Goal: Task Accomplishment & Management: Manage account settings

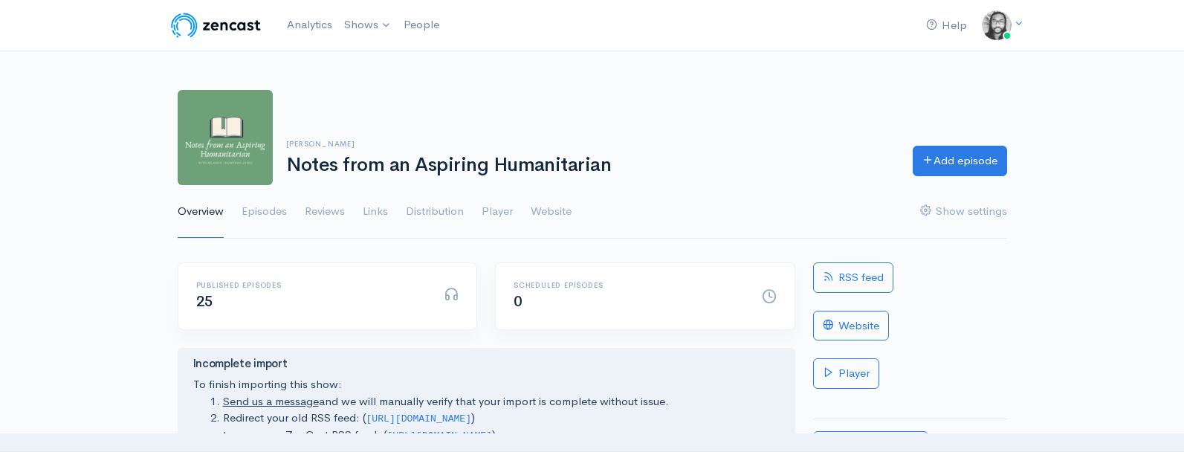
scroll to position [19, 0]
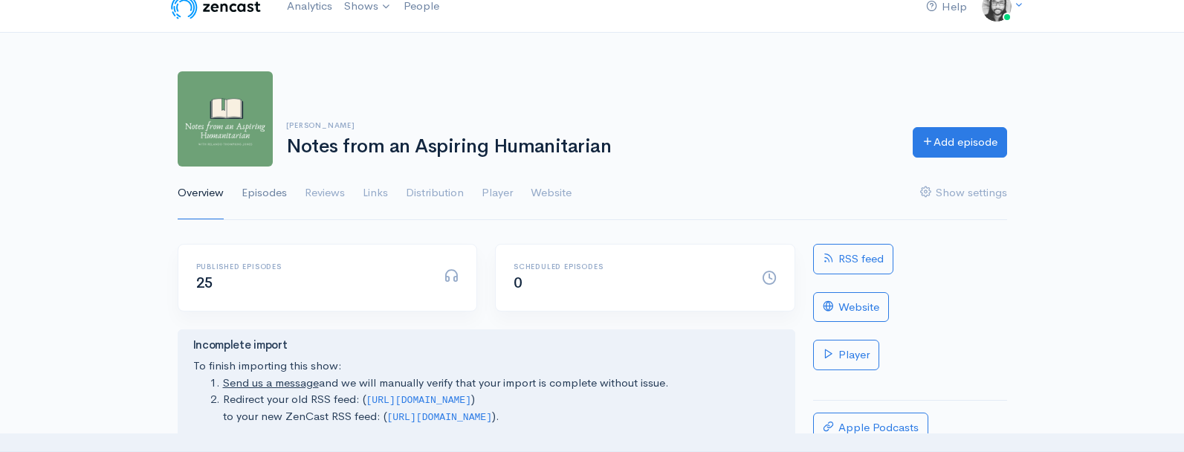
click at [278, 191] on link "Episodes" at bounding box center [264, 194] width 45 height 54
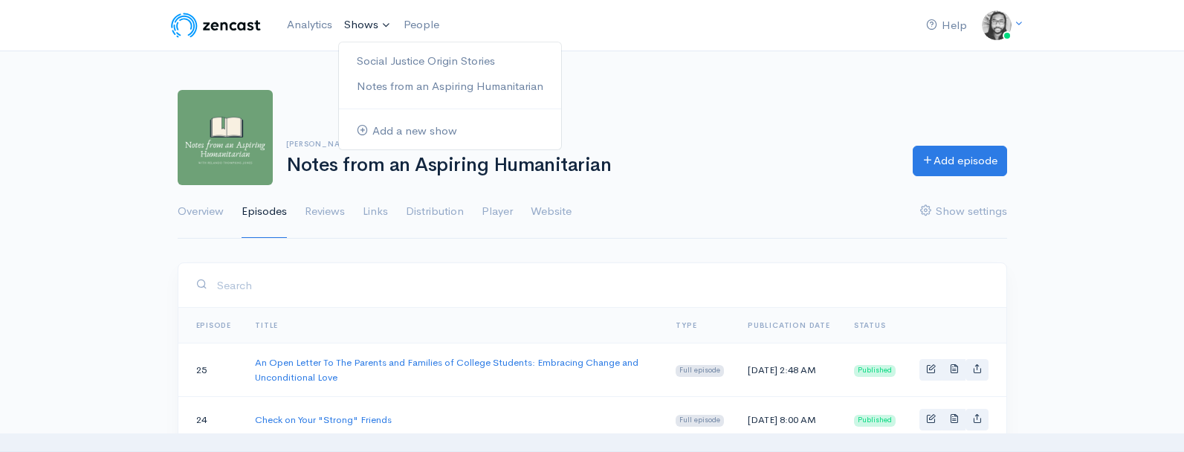
click at [369, 24] on link "Shows" at bounding box center [367, 25] width 59 height 33
click at [375, 53] on link "Social Justice Origin Stories" at bounding box center [450, 61] width 222 height 26
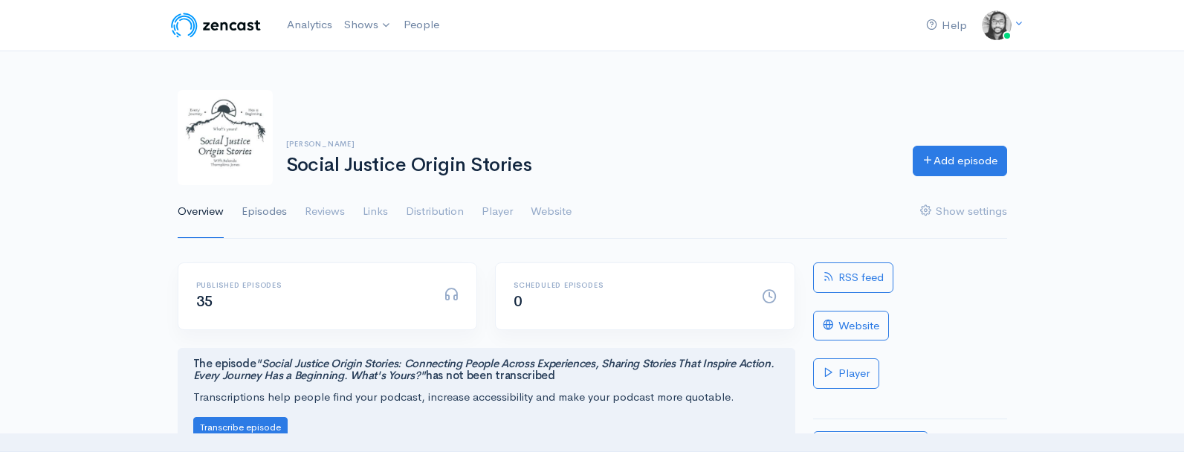
click at [255, 203] on link "Episodes" at bounding box center [264, 212] width 45 height 54
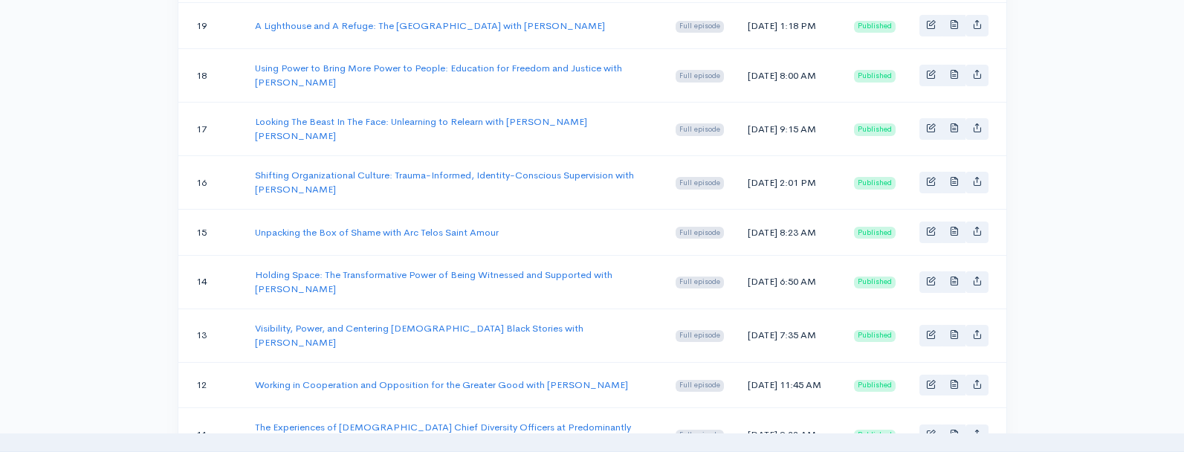
scroll to position [1474, 0]
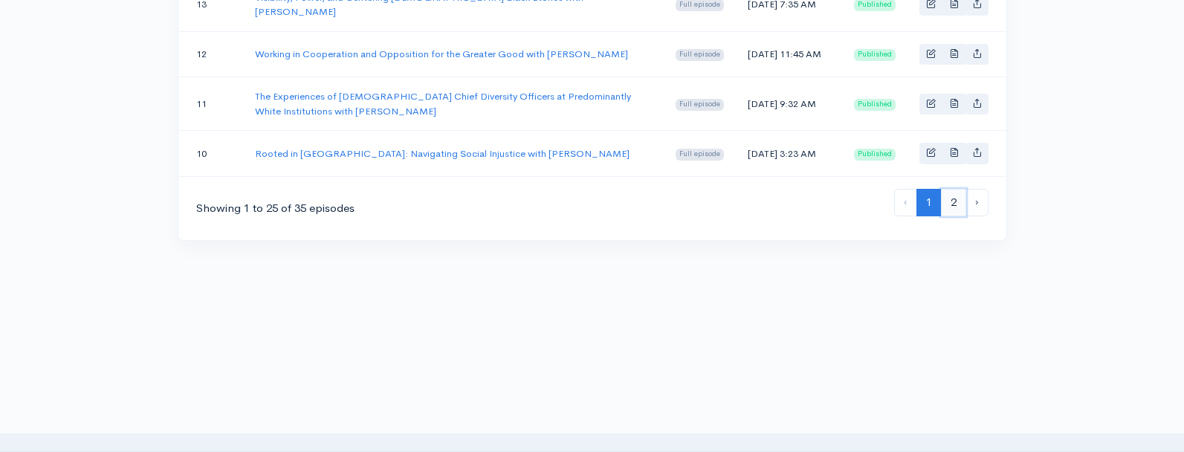
click at [959, 203] on link "2" at bounding box center [953, 203] width 25 height 28
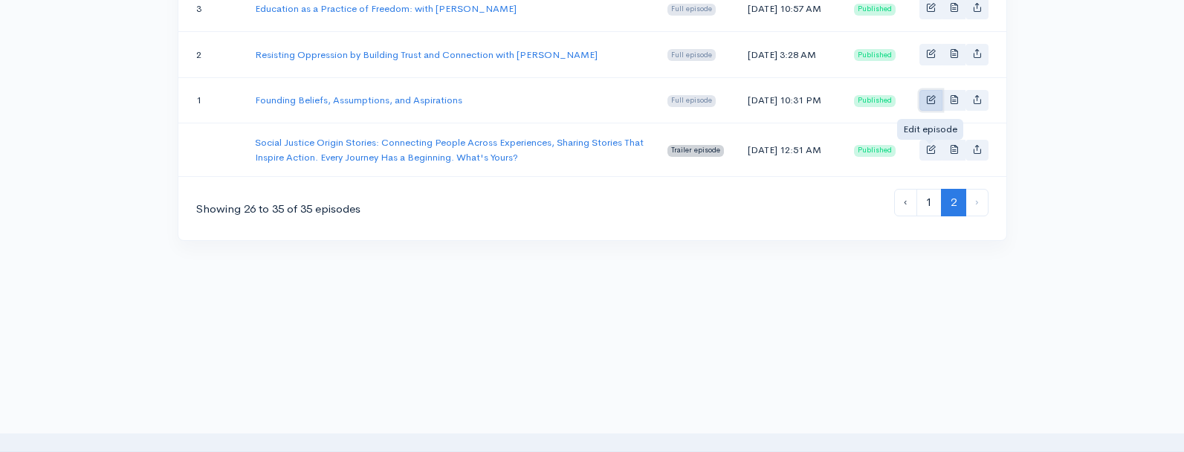
click at [926, 97] on span "Basic example" at bounding box center [931, 99] width 10 height 10
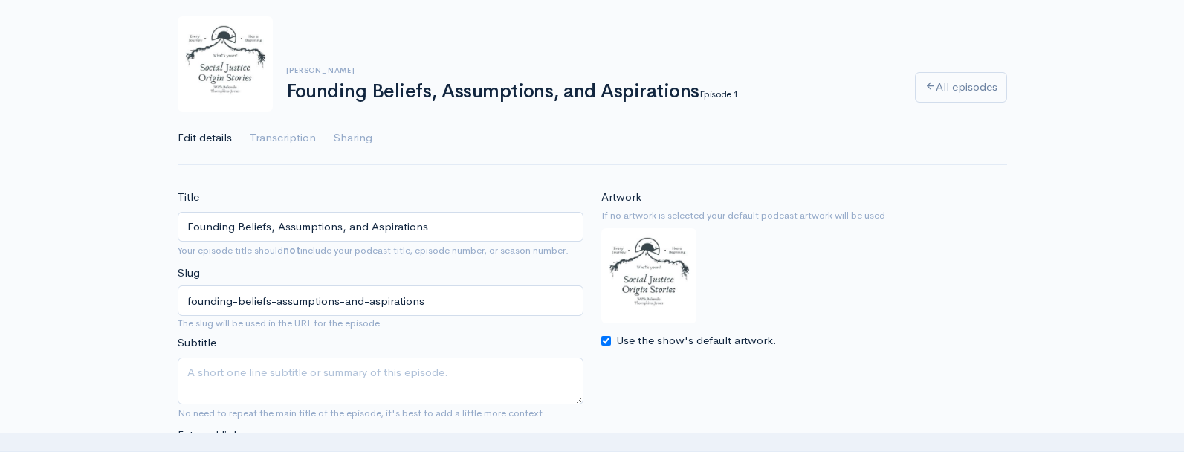
scroll to position [83, 0]
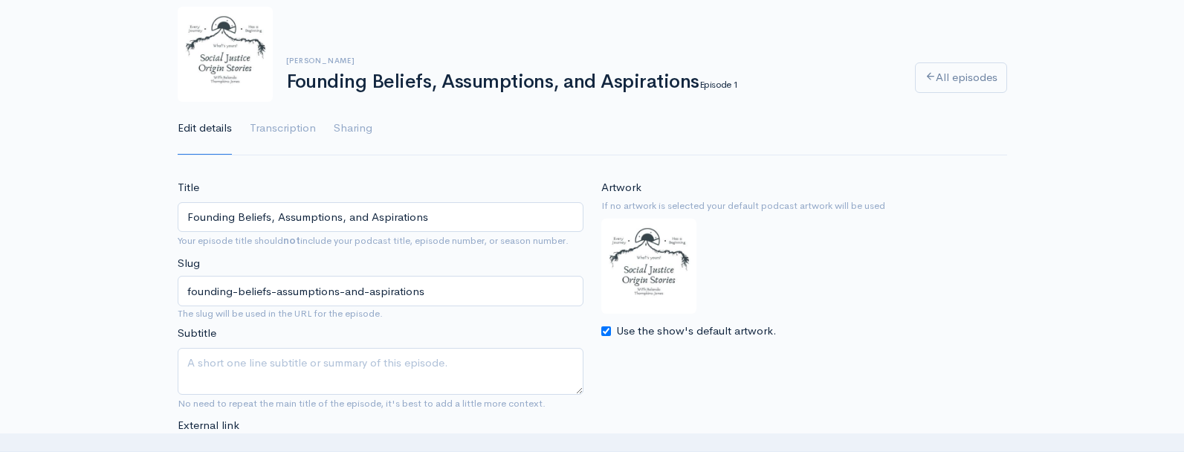
click at [604, 333] on input "Use the show's default artwork." at bounding box center [606, 331] width 10 height 10
checkbox input "false"
click at [749, 361] on input "Choose file" at bounding box center [694, 364] width 186 height 30
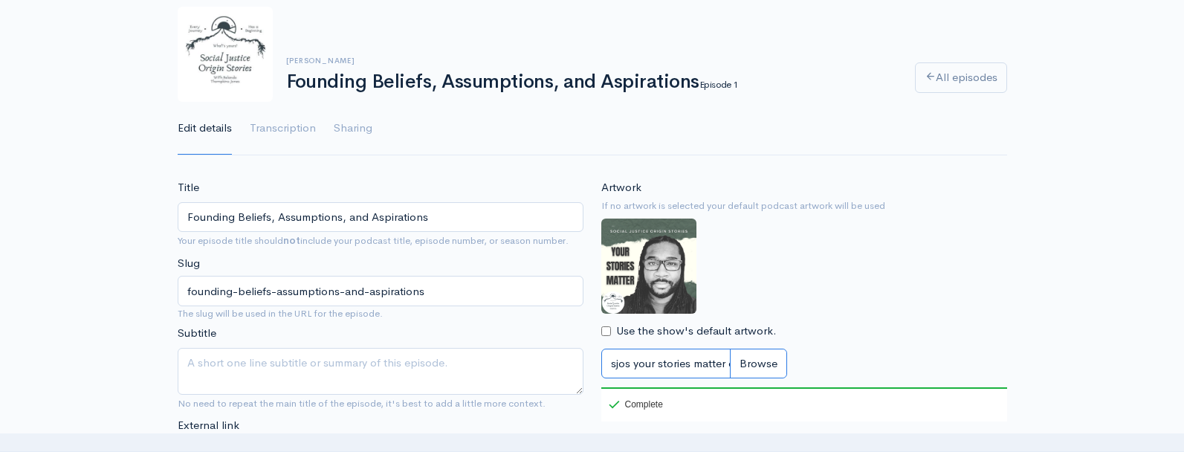
click at [752, 361] on input "sjos your stories matter cover.jpg" at bounding box center [694, 364] width 186 height 30
type input "C:\fakepath\sjos your stories matter cover (1).jpg"
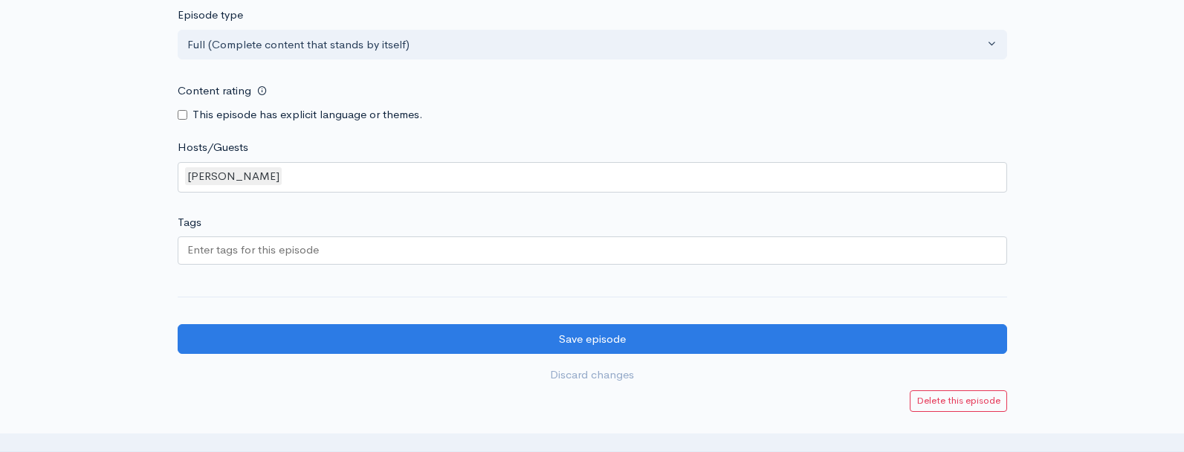
scroll to position [1818, 0]
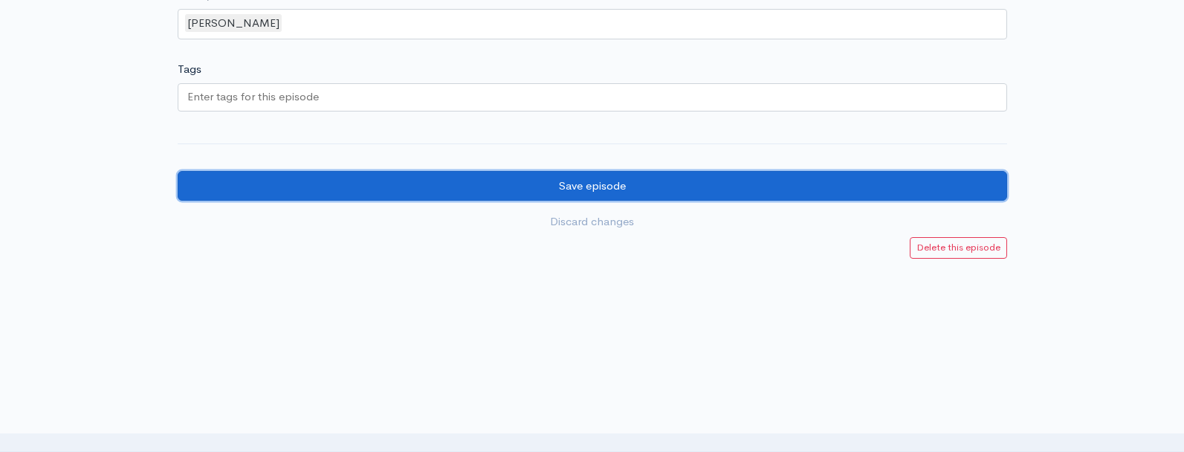
click at [712, 190] on input "Save episode" at bounding box center [593, 186] width 830 height 30
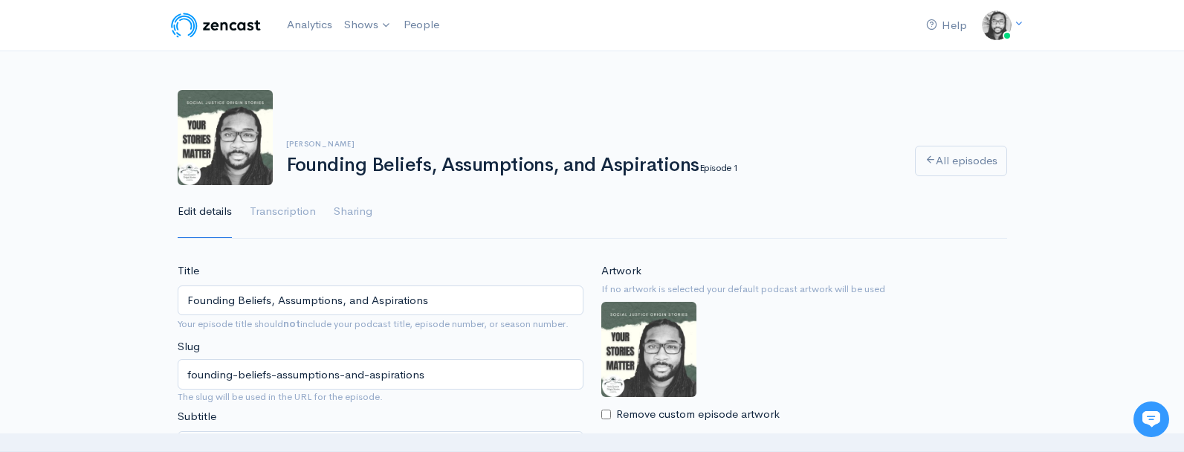
click at [1027, 91] on div "Relando Thompkins-Jones Founding Beliefs, Assumptions, and Aspirations Episode …" at bounding box center [592, 155] width 1184 height 167
click at [1024, 96] on div "Relando Thompkins-Jones Founding Beliefs, Assumptions, and Aspirations Episode …" at bounding box center [592, 155] width 1184 height 167
click at [741, 83] on div "Relando Thompkins-Jones Founding Beliefs, Assumptions, and Aspirations Episode …" at bounding box center [593, 155] width 830 height 167
click at [323, 32] on link "Analytics" at bounding box center [309, 25] width 57 height 32
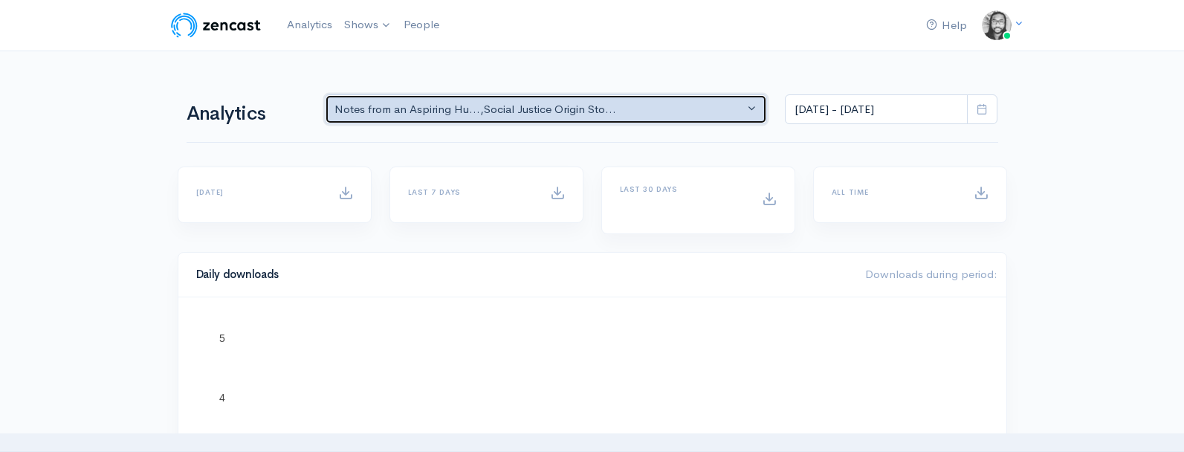
click at [373, 109] on div "Notes from an Aspiring Hu... , Social Justice Origin Sto..." at bounding box center [540, 109] width 410 height 17
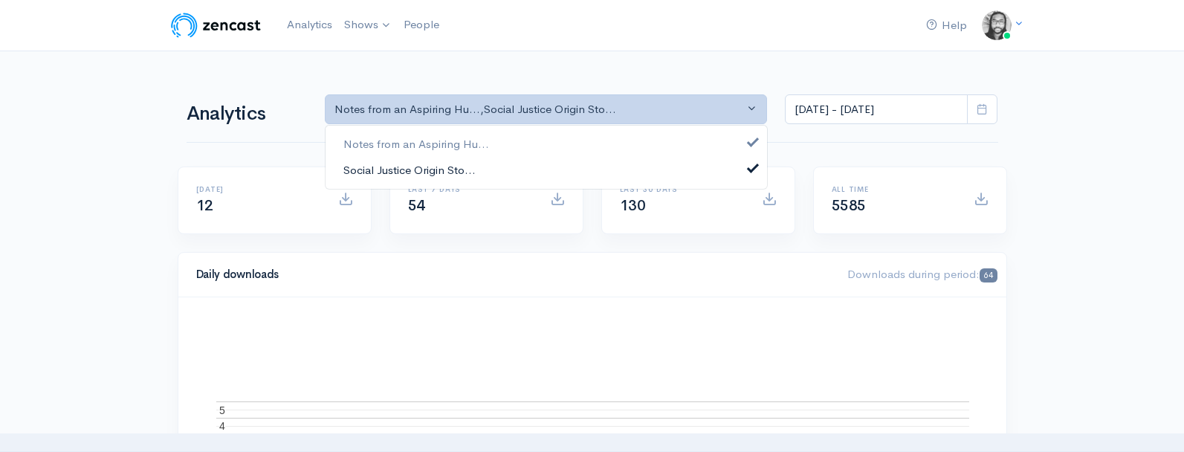
click at [382, 166] on span "Social Justice Origin Sto..." at bounding box center [409, 169] width 132 height 17
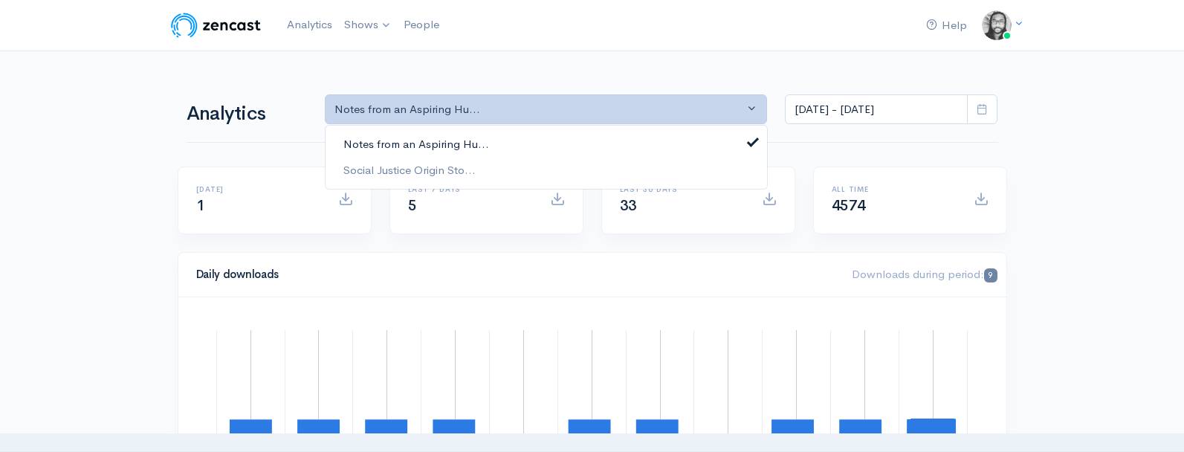
click at [392, 143] on span "Notes from an Aspiring Hu..." at bounding box center [416, 144] width 146 height 17
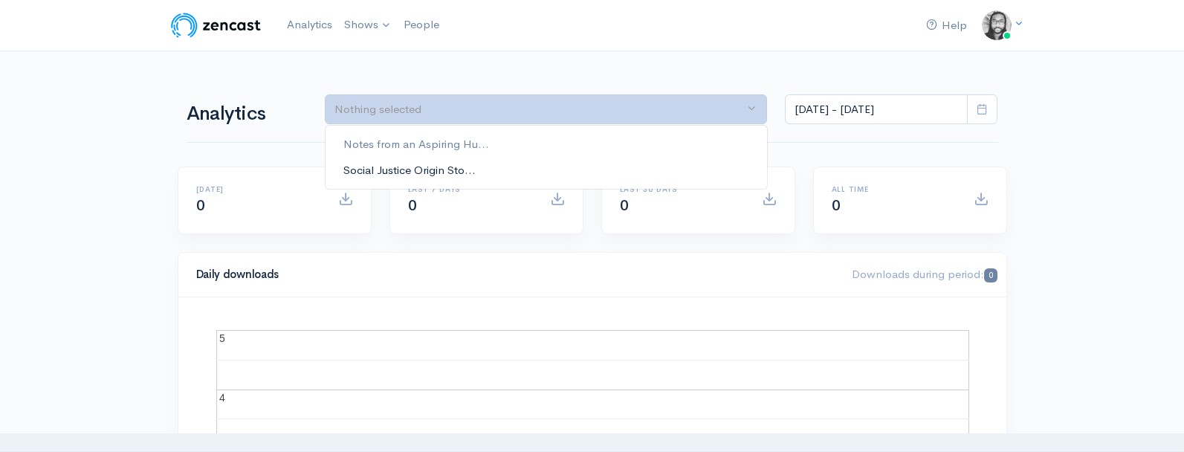
click at [390, 167] on span "Social Justice Origin Sto..." at bounding box center [409, 169] width 132 height 17
select select "14701"
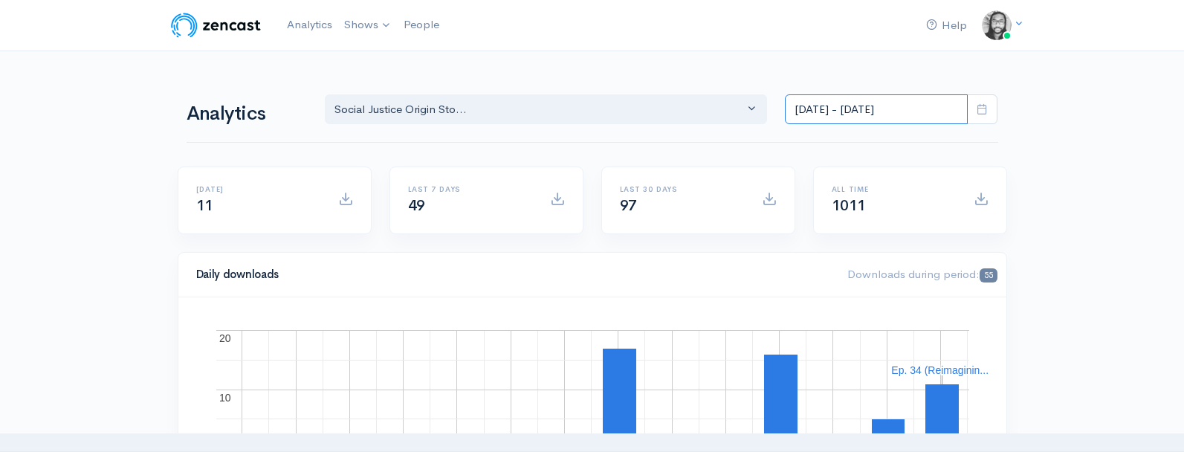
click at [858, 120] on input "Aug 21, 2025 - Sep 3, 2025" at bounding box center [876, 109] width 183 height 30
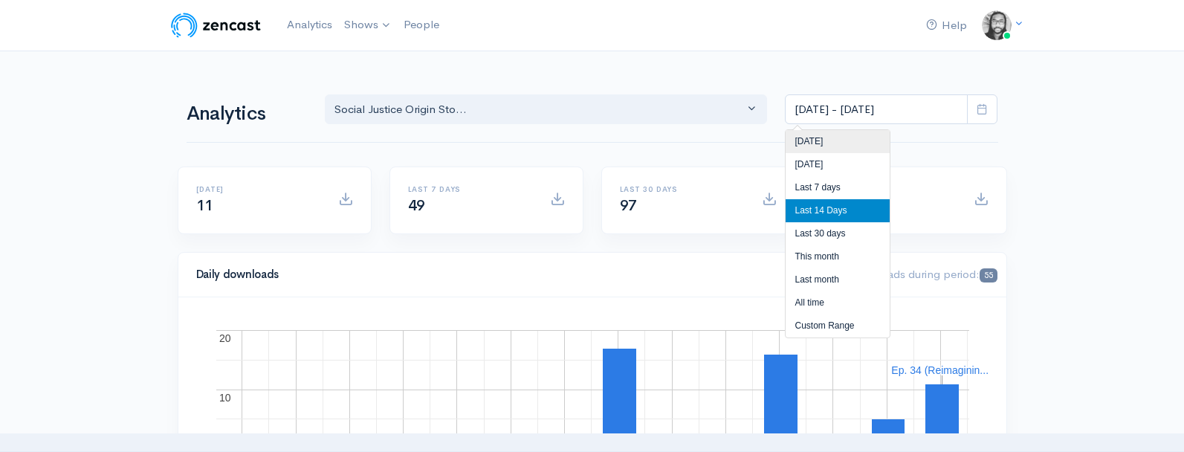
click at [853, 135] on li "[DATE]" at bounding box center [838, 141] width 104 height 23
type input "Sep 3, 2025 - Sep 3, 2025"
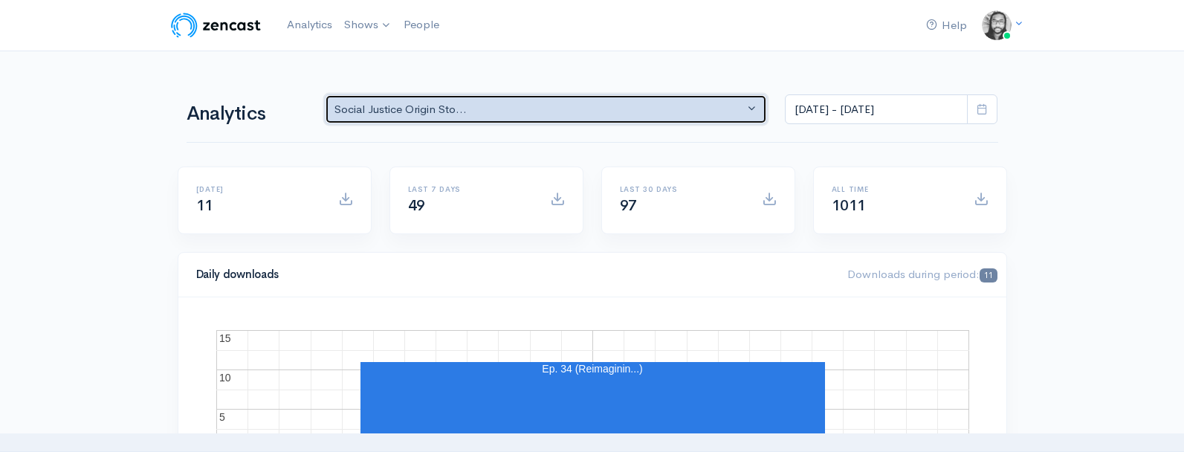
click at [474, 114] on div "Social Justice Origin Sto..." at bounding box center [540, 109] width 410 height 17
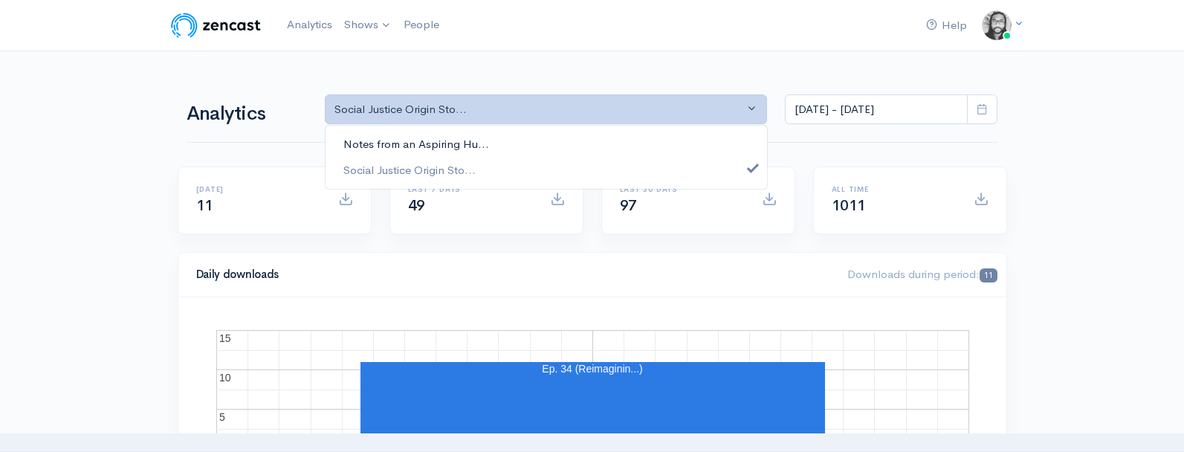
click at [460, 139] on span "Notes from an Aspiring Hu..." at bounding box center [416, 144] width 146 height 17
select select "5809"
click at [459, 167] on span "Social Justice Origin Sto..." at bounding box center [409, 169] width 132 height 17
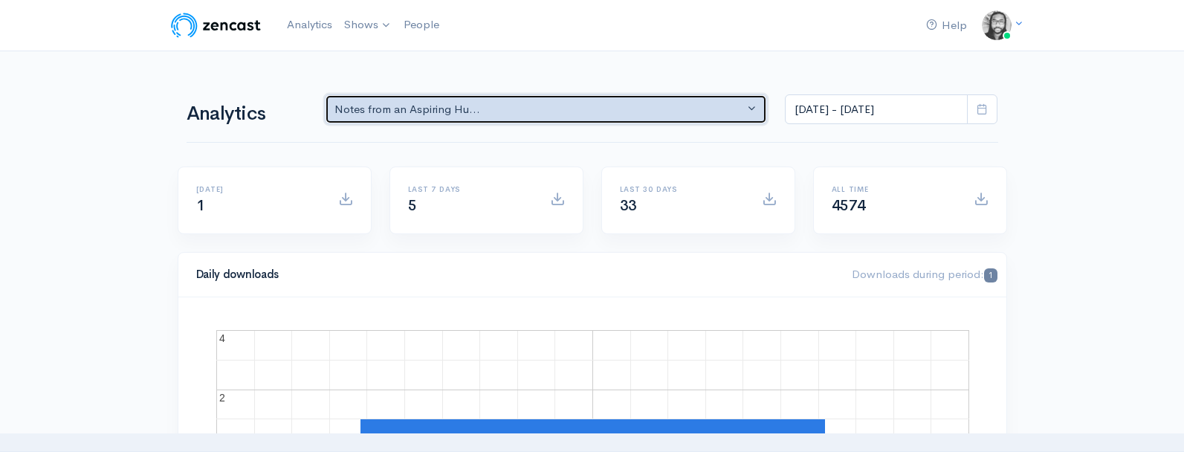
click at [518, 103] on div "Notes from an Aspiring Hu..." at bounding box center [540, 109] width 410 height 17
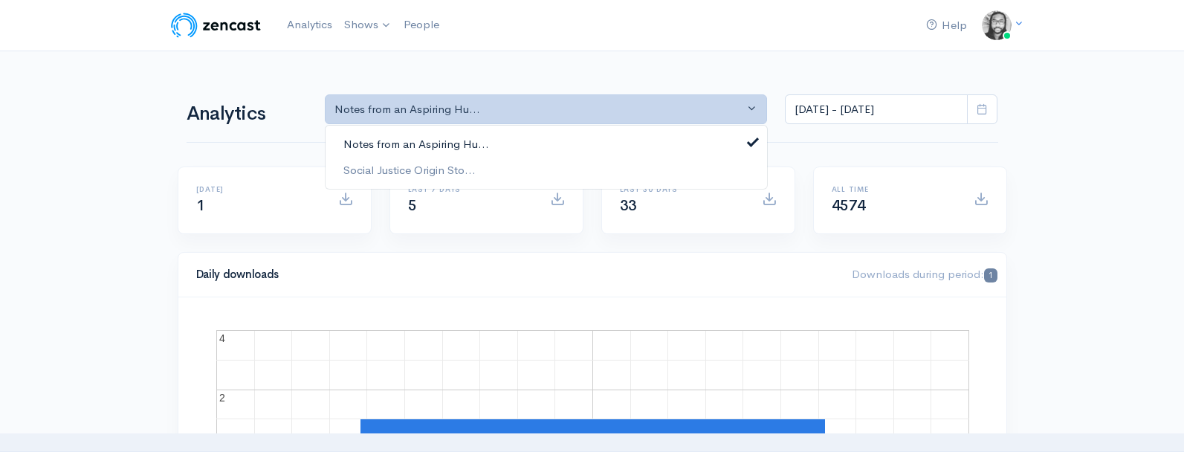
click at [506, 135] on link "Notes from an Aspiring Hu..." at bounding box center [547, 145] width 442 height 26
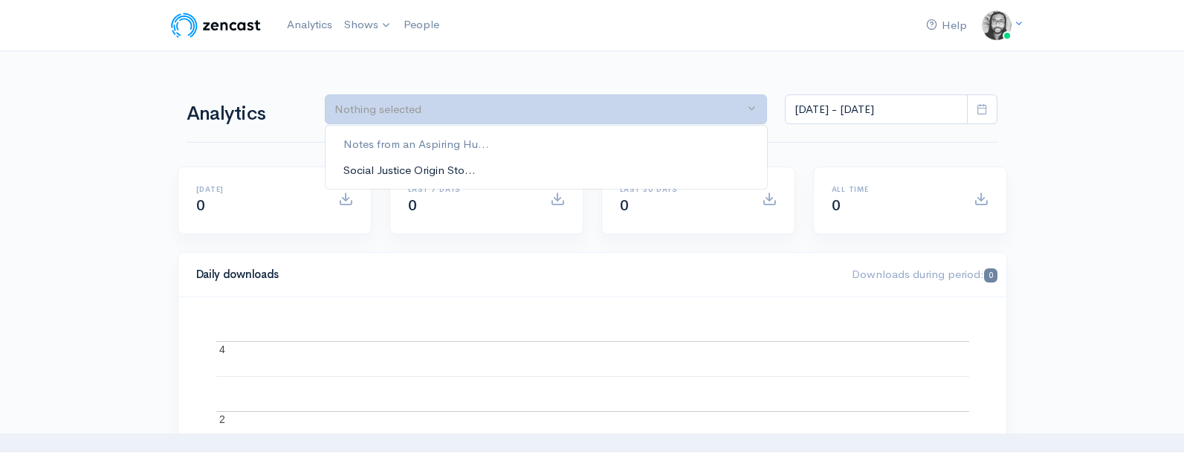
click at [491, 165] on link "Social Justice Origin Sto..." at bounding box center [547, 170] width 442 height 26
select select "14701"
